Goal: Task Accomplishment & Management: Use online tool/utility

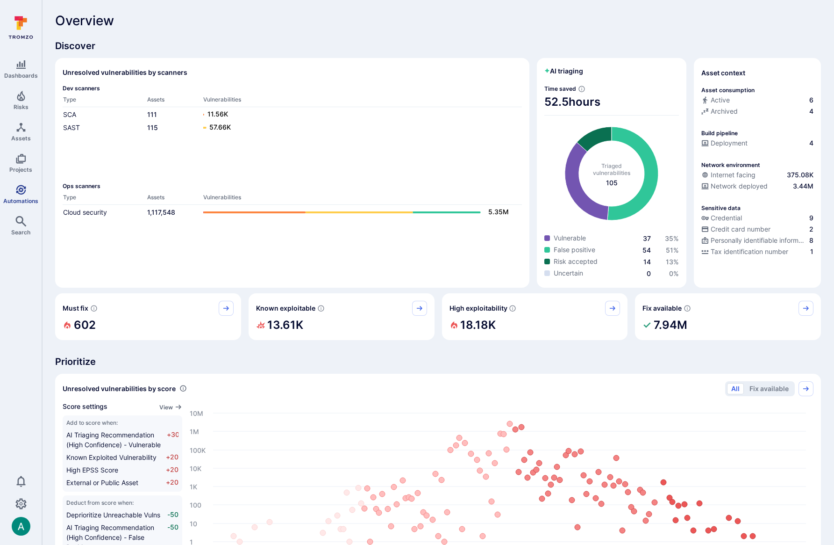
click at [28, 198] on span "Automations" at bounding box center [20, 200] width 35 height 7
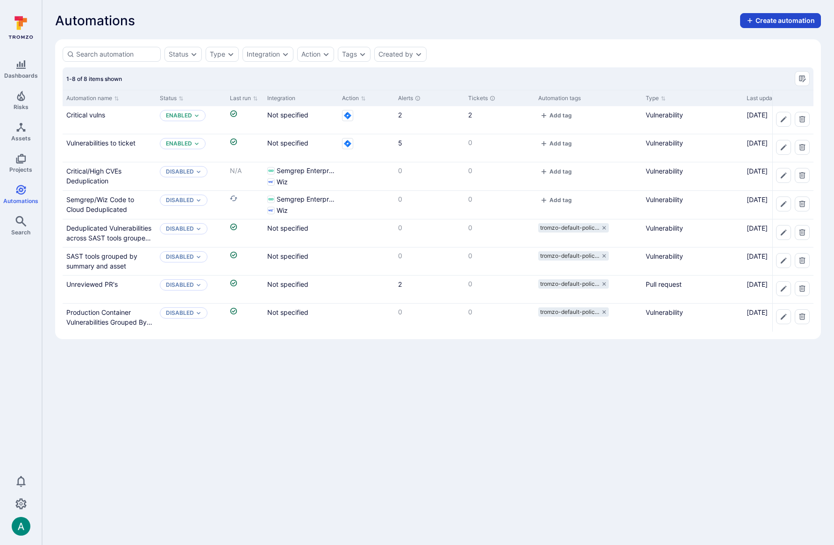
click at [774, 20] on button "Create automation" at bounding box center [780, 20] width 81 height 15
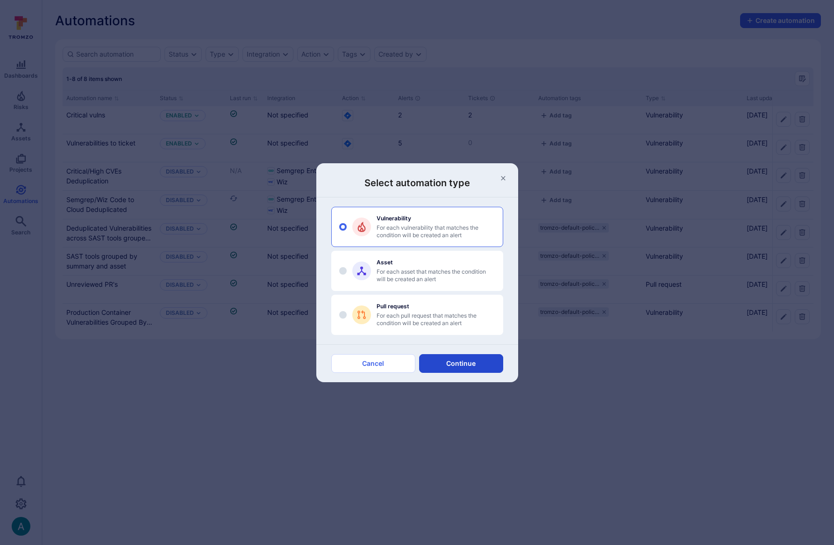
click at [468, 364] on button "Continue" at bounding box center [461, 363] width 84 height 19
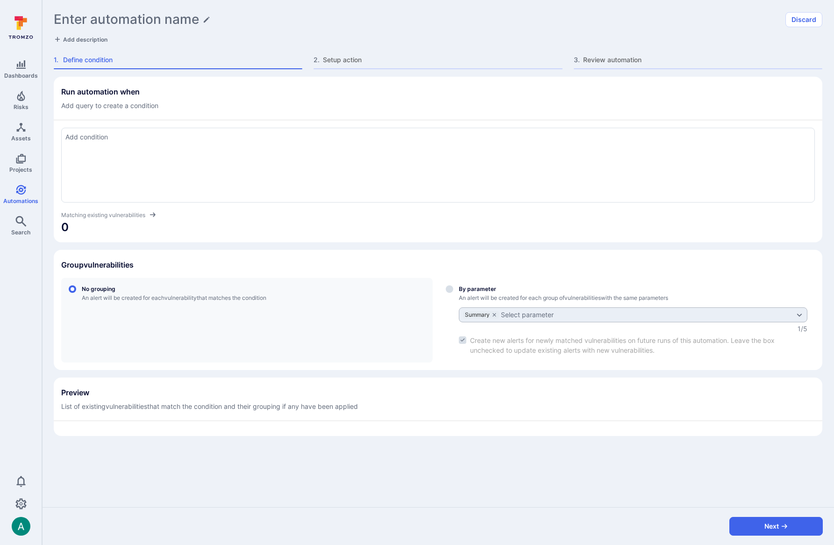
click at [187, 168] on div at bounding box center [438, 165] width 754 height 75
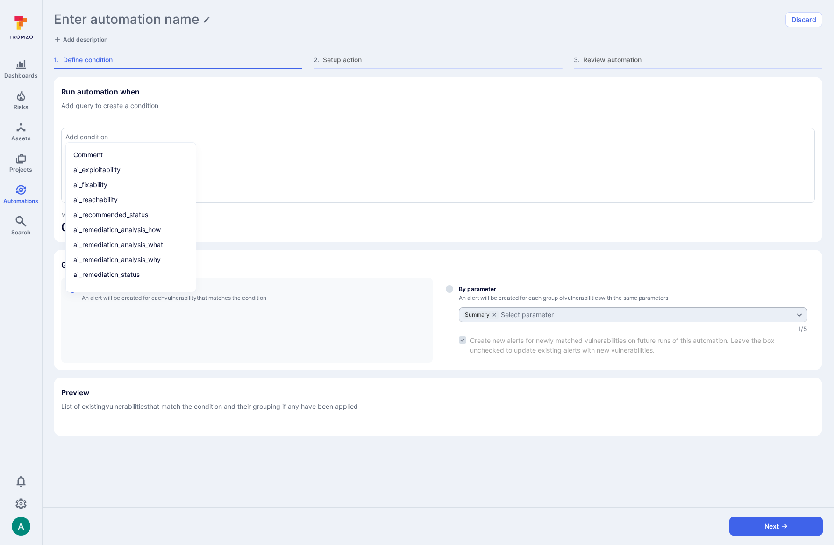
click at [277, 138] on textarea "Add condition" at bounding box center [438, 137] width 746 height 10
click at [274, 139] on textarea "Add condition" at bounding box center [438, 137] width 746 height 10
click at [266, 141] on textarea "Add condition" at bounding box center [438, 137] width 746 height 10
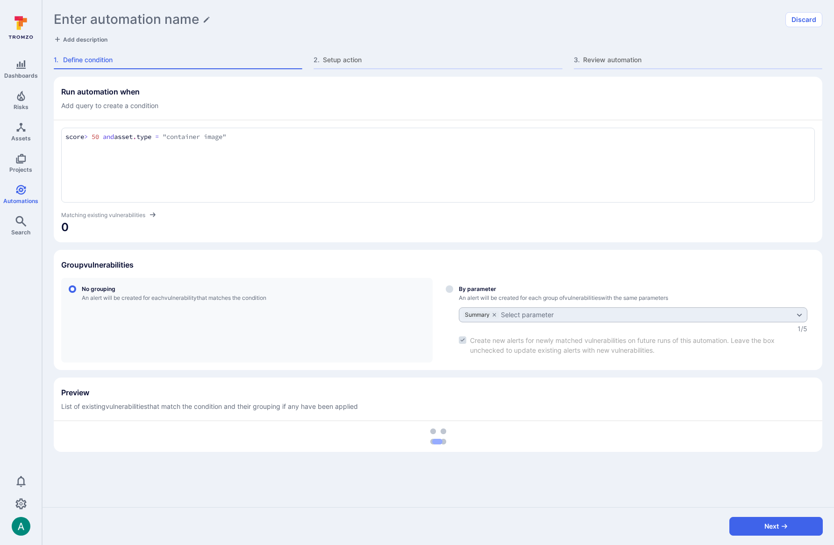
type textarea "score > 50 and asset.type = "container image""
click at [315, 226] on span "0" at bounding box center [438, 227] width 754 height 15
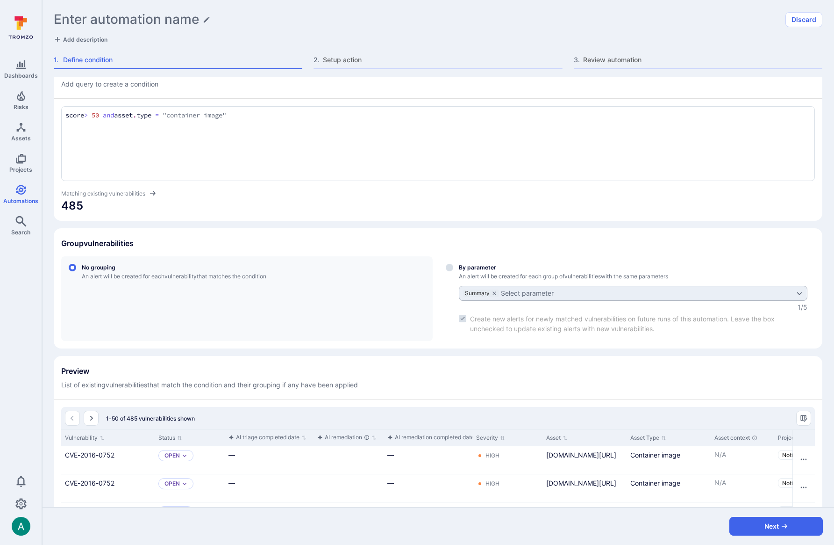
scroll to position [26, 0]
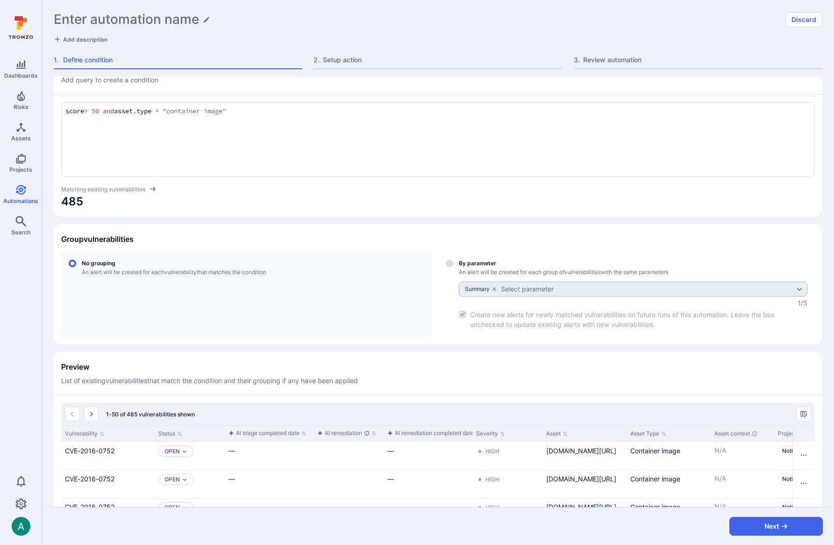
click at [480, 260] on div "Select group by parameter" at bounding box center [633, 294] width 349 height 70
click at [453, 260] on input "By parameter An alert will be created for each group of vulnerabilities with th…" at bounding box center [449, 262] width 7 height 7
radio input "true"
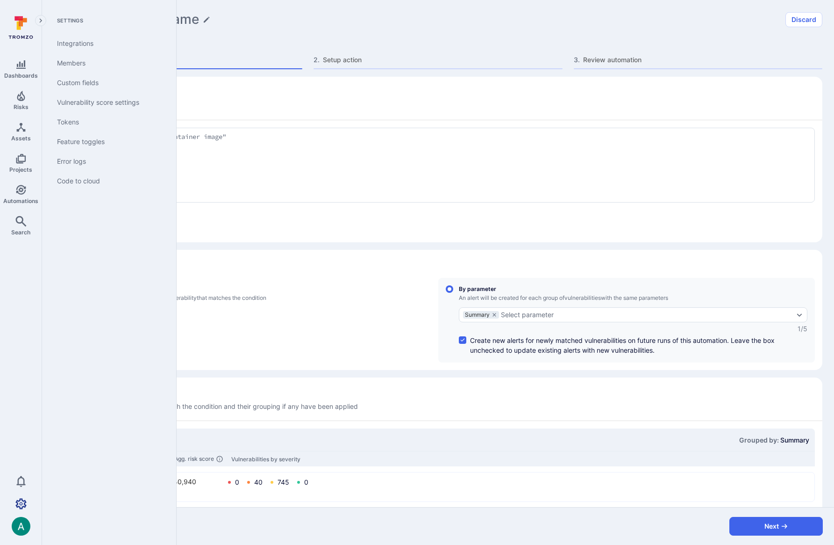
click at [20, 427] on icon "Settings" at bounding box center [20, 503] width 11 height 11
click at [86, 80] on link "Custom fields" at bounding box center [107, 83] width 115 height 20
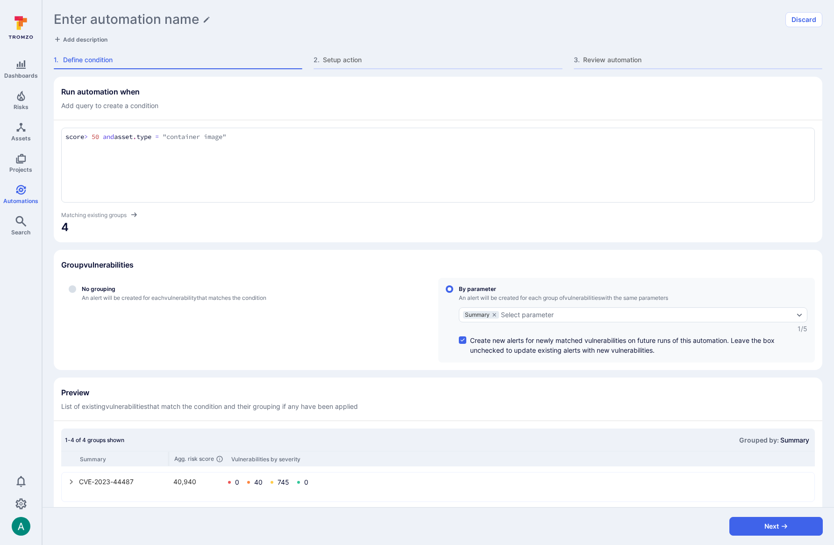
click at [359, 143] on div "score > 50 and asset.type = "container image" score > 50 and asset . type = "co…" at bounding box center [438, 165] width 754 height 75
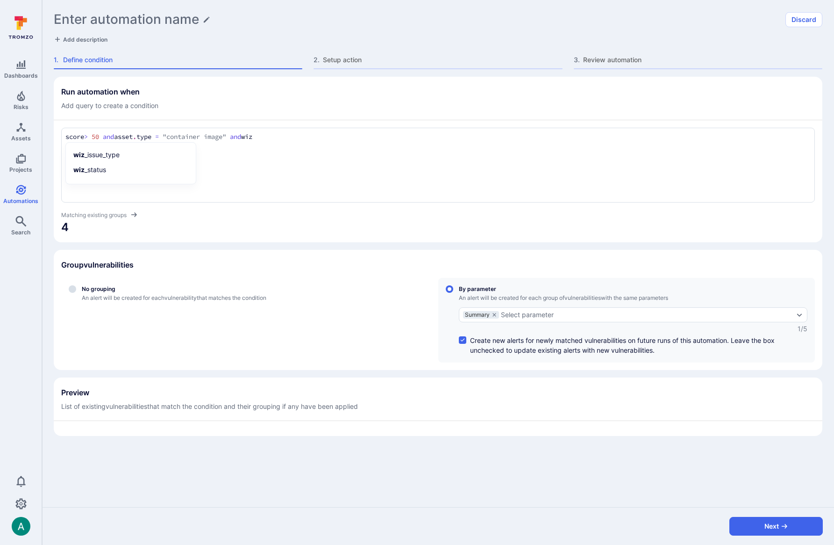
type textarea "score > 50 and asset.type = "container image" and wiz"
drag, startPoint x: 285, startPoint y: 105, endPoint x: 214, endPoint y: 80, distance: 75.0
click at [282, 105] on div "Run automation when Add query to create a condition" at bounding box center [438, 98] width 754 height 23
